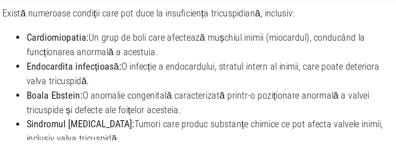
scroll to position [676, 0]
